Goal: Task Accomplishment & Management: Use online tool/utility

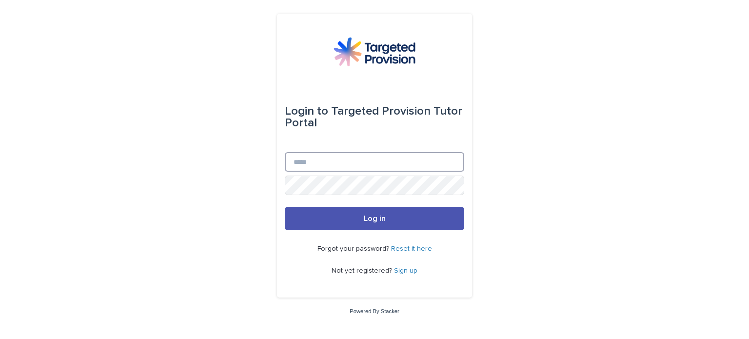
click at [338, 165] on input "Email" at bounding box center [374, 162] width 179 height 20
type input "**********"
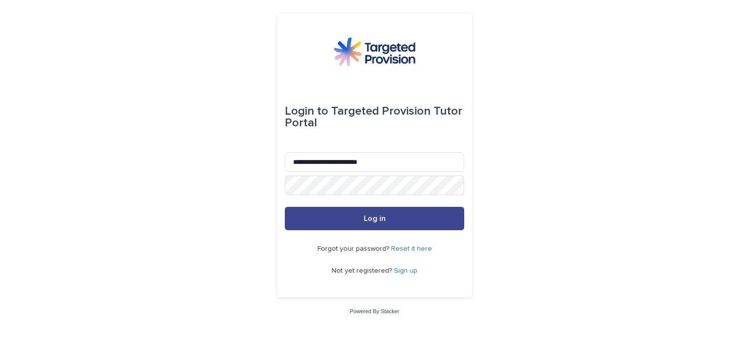
click at [355, 220] on button "Log in" at bounding box center [374, 218] width 179 height 23
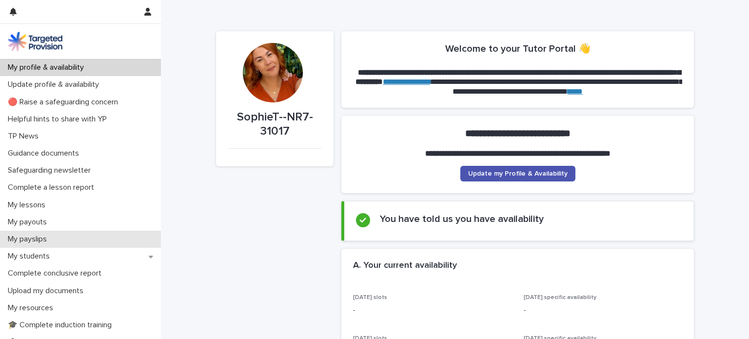
click at [59, 243] on div "My payslips" at bounding box center [80, 239] width 161 height 17
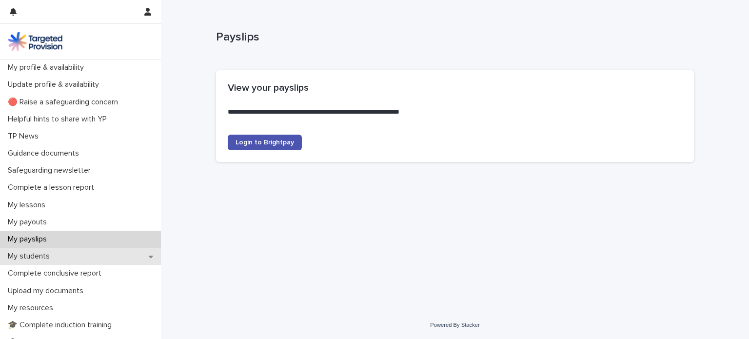
click at [39, 250] on div "My students" at bounding box center [80, 256] width 161 height 17
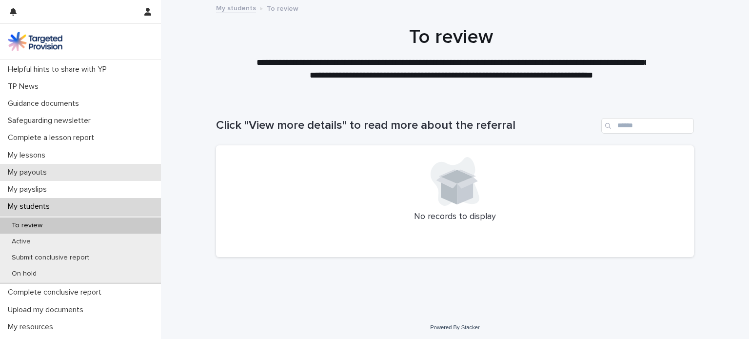
scroll to position [53, 0]
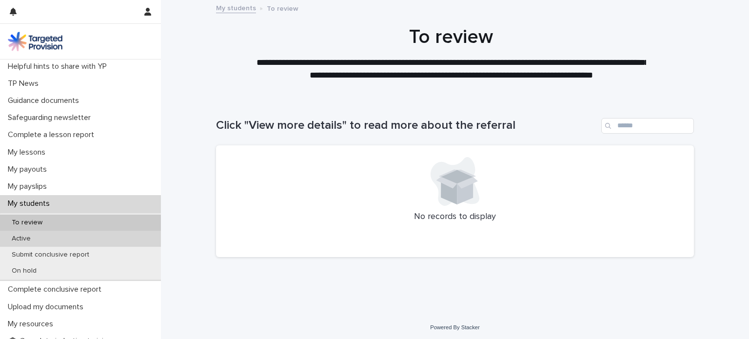
click at [26, 243] on div "Active" at bounding box center [80, 239] width 161 height 16
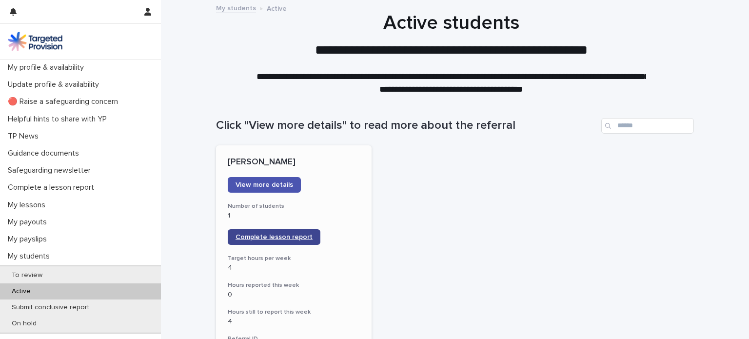
click at [252, 238] on span "Complete lesson report" at bounding box center [274, 237] width 77 height 7
